Goal: Information Seeking & Learning: Find specific fact

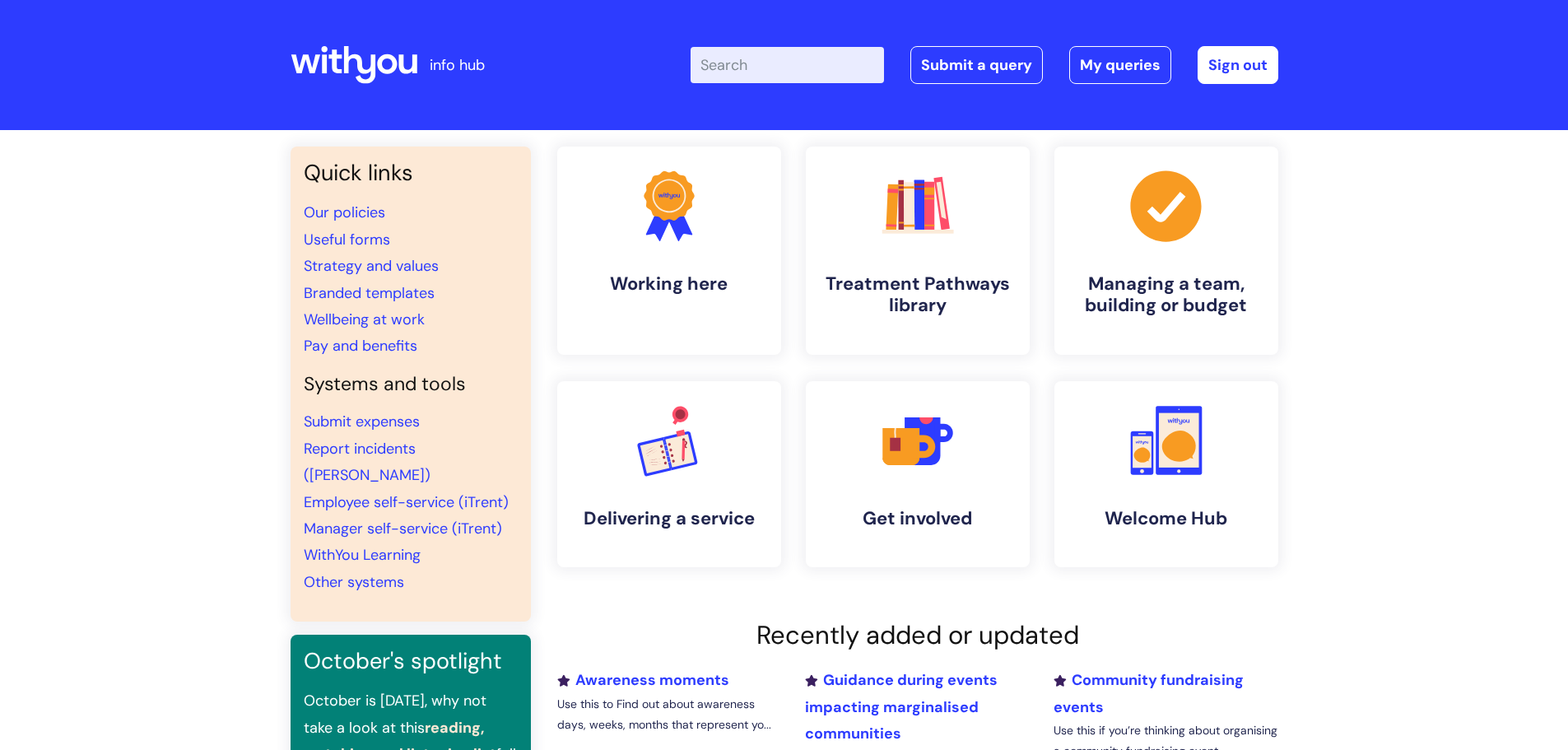
click at [792, 69] on input "Enter your search term here..." at bounding box center [788, 64] width 193 height 36
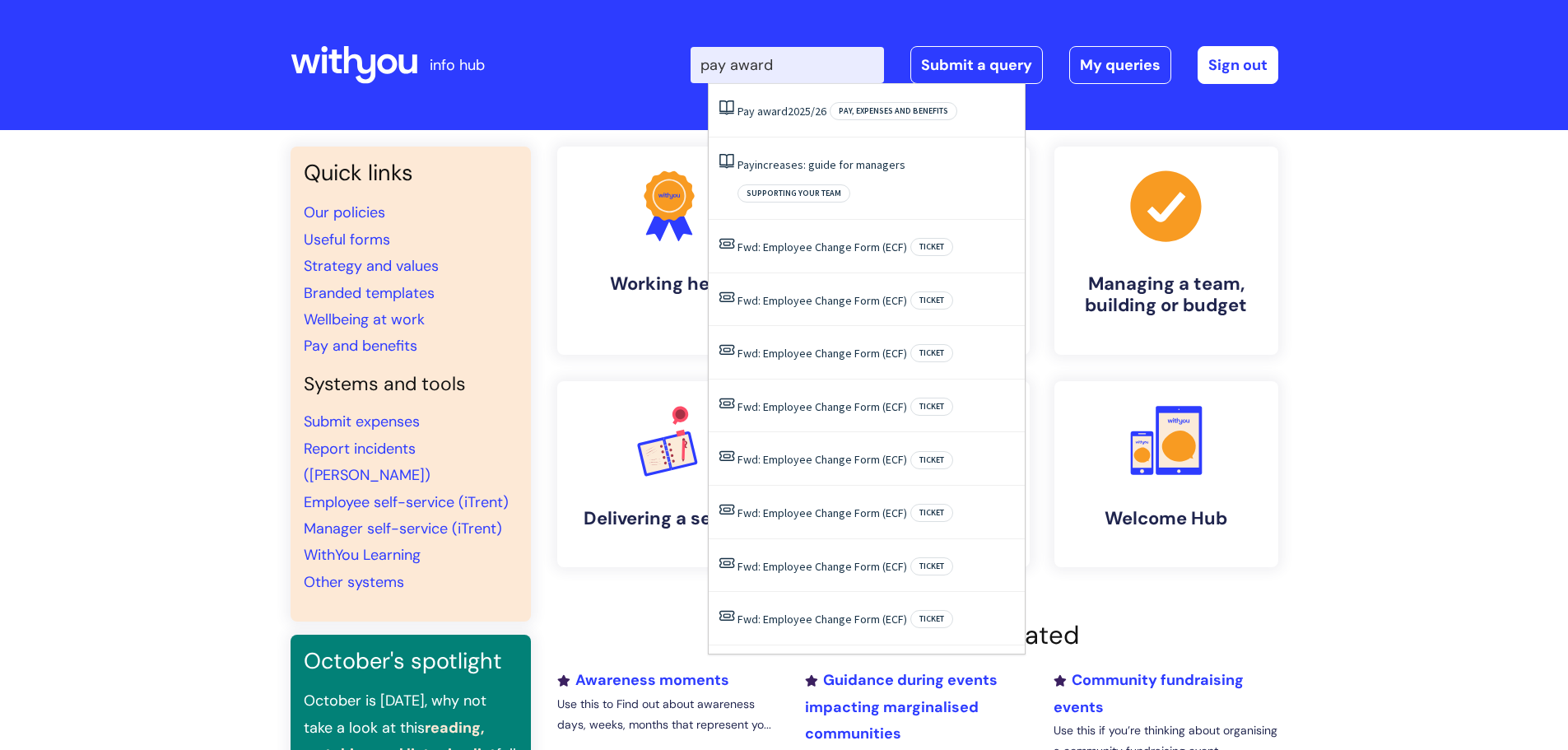
type input "pay award"
click at [240, 272] on div "Quick links Our policies Useful forms Strategy and values Branded templates Wel…" at bounding box center [784, 564] width 1568 height 868
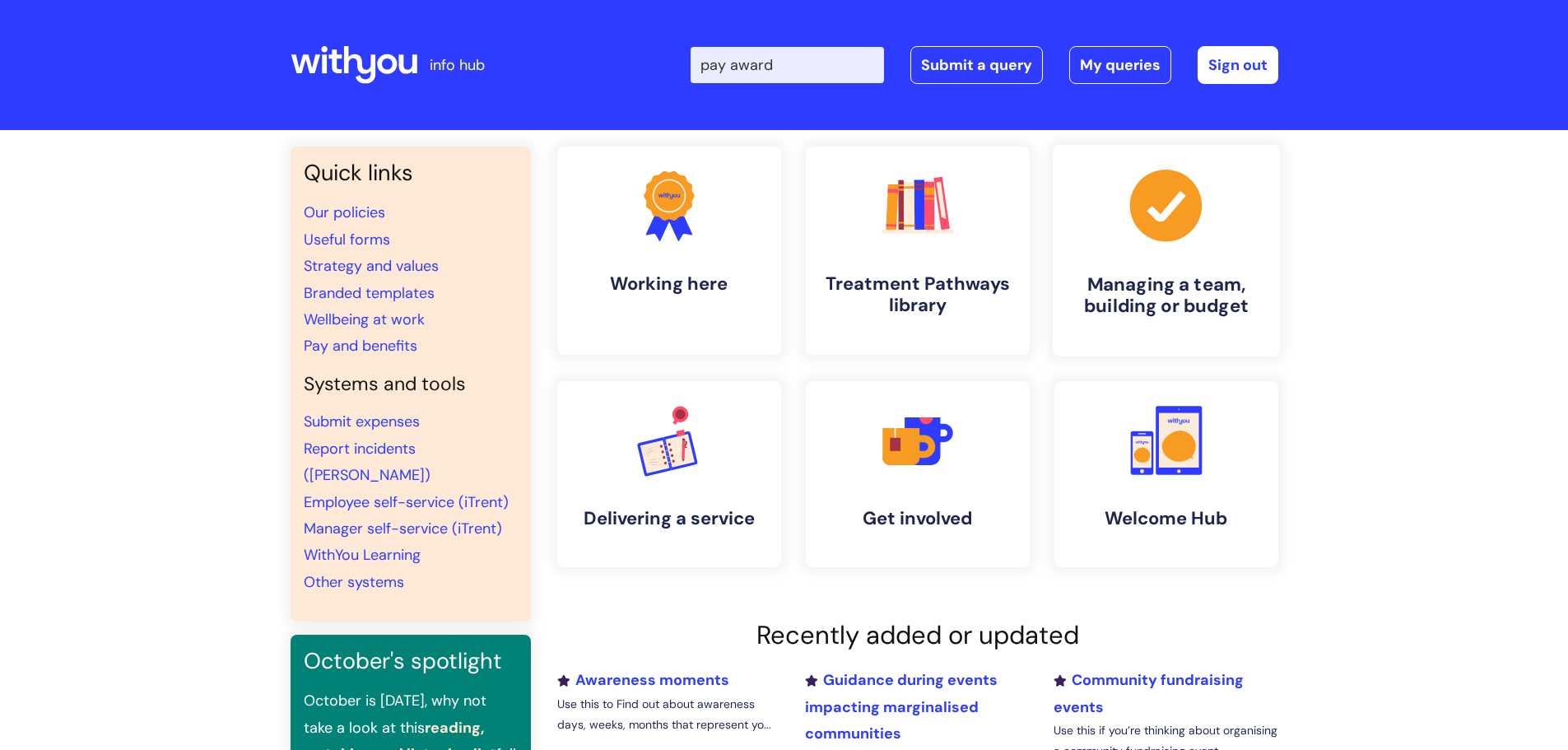
click at [1165, 280] on h4 "Managing a team, building or budget" at bounding box center [1166, 296] width 201 height 45
click at [398, 346] on link "Pay and benefits" at bounding box center [361, 345] width 113 height 20
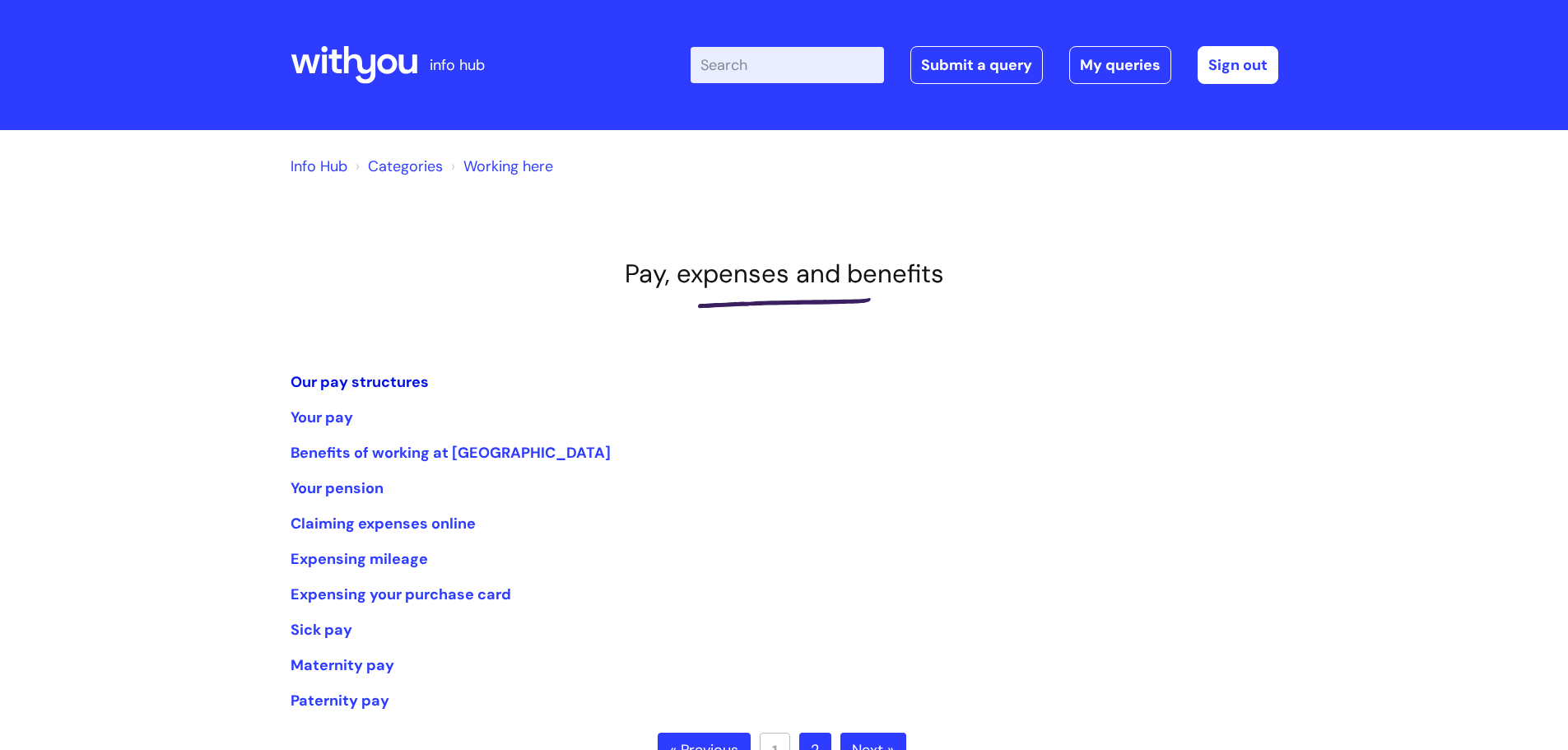
click at [390, 382] on link "Our pay structures" at bounding box center [359, 382] width 139 height 20
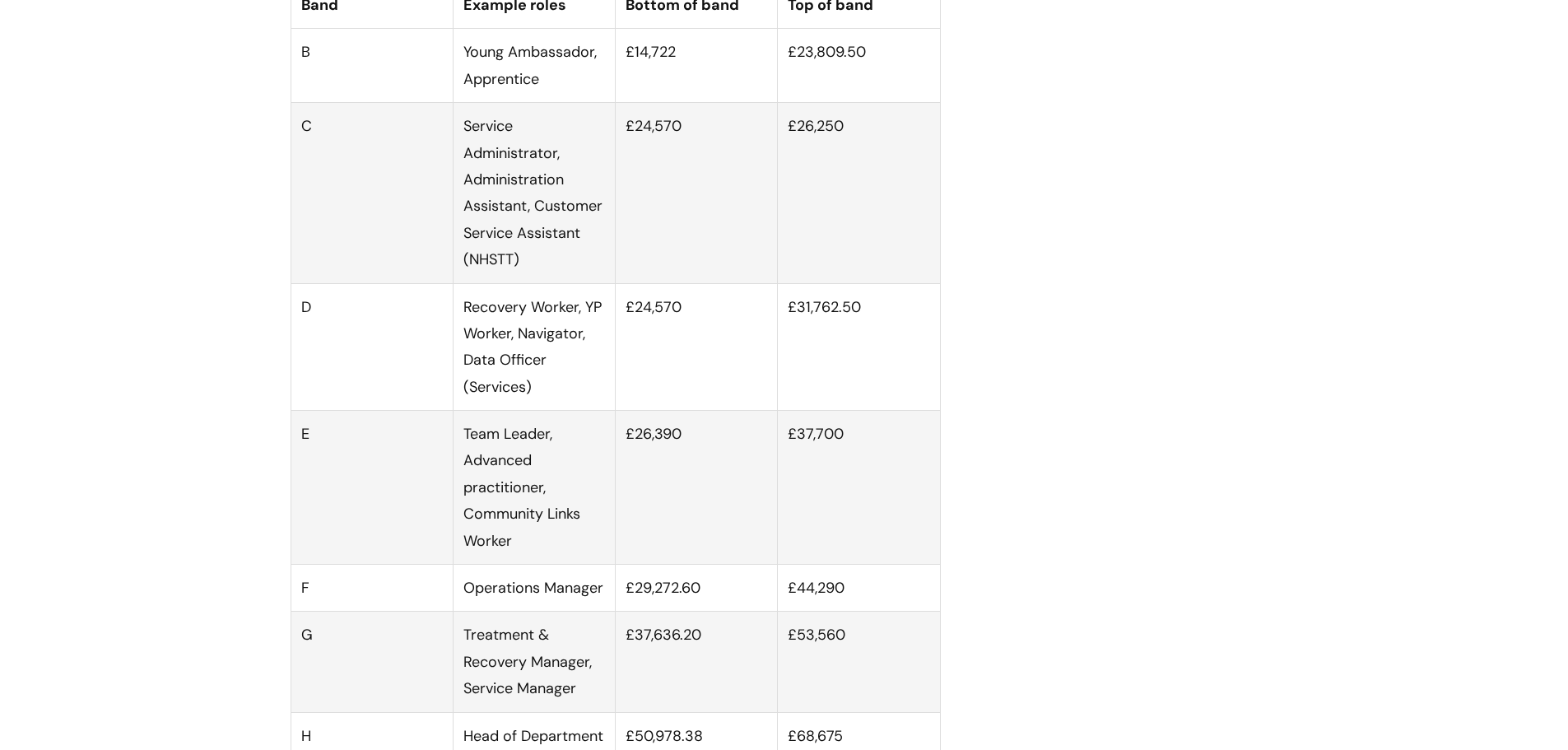
scroll to position [1153, 0]
